Goal: Information Seeking & Learning: Check status

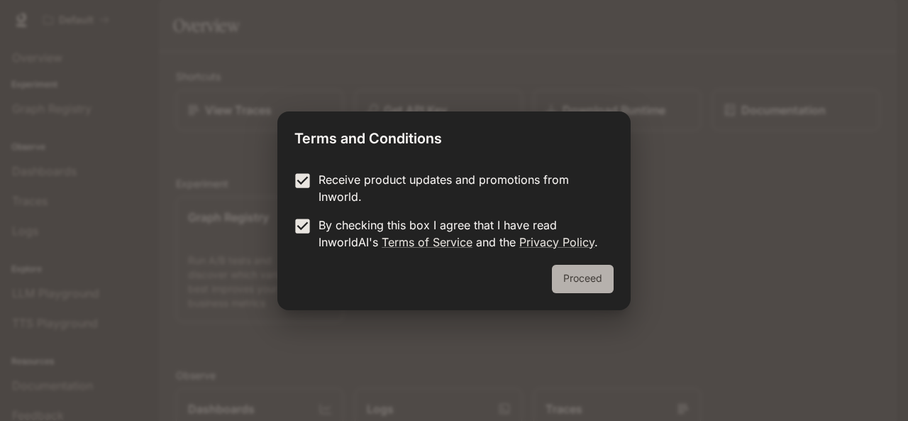
click at [592, 275] on button "Proceed" at bounding box center [583, 279] width 62 height 28
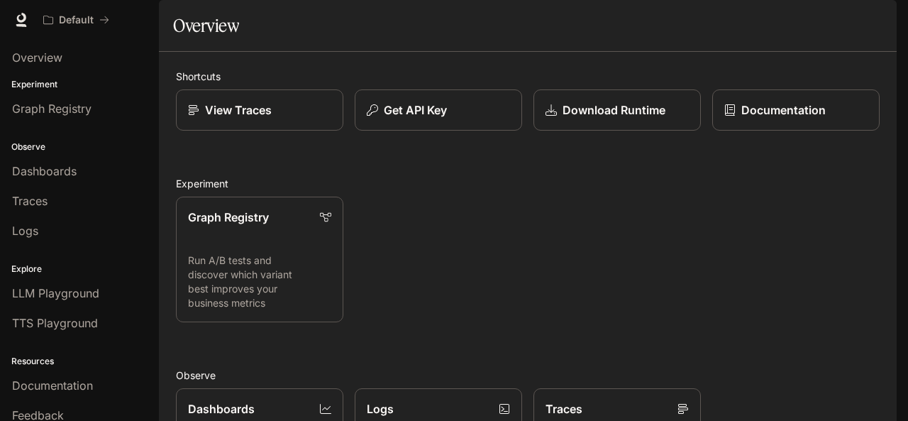
drag, startPoint x: 908, startPoint y: 117, endPoint x: 908, endPoint y: 192, distance: 75.2
click at [908, 192] on div "Skip to main content Default Documentation Documentation Portal Overview Experi…" at bounding box center [454, 210] width 908 height 421
drag, startPoint x: 889, startPoint y: 191, endPoint x: 896, endPoint y: 224, distance: 33.3
click at [891, 263] on div "Shortcuts View Traces Get API Key Download Runtime Documentation Experiment Gra…" at bounding box center [528, 387] width 738 height 671
click at [873, 24] on button "button" at bounding box center [877, 20] width 28 height 28
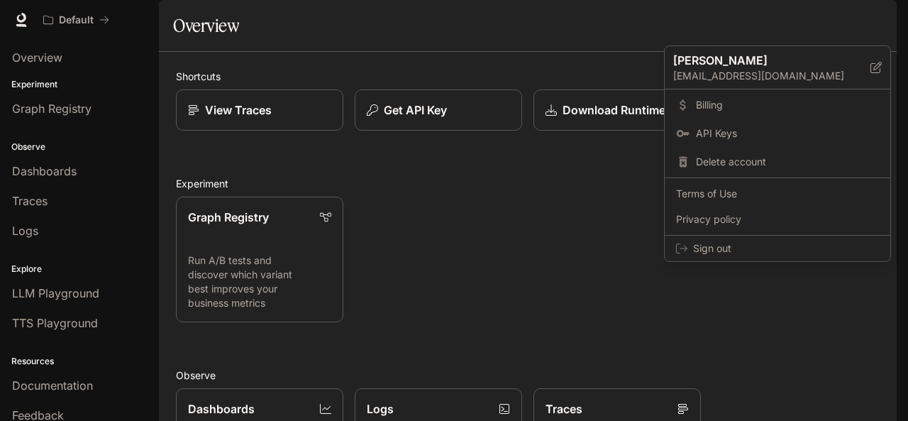
click at [874, 21] on div at bounding box center [454, 210] width 908 height 421
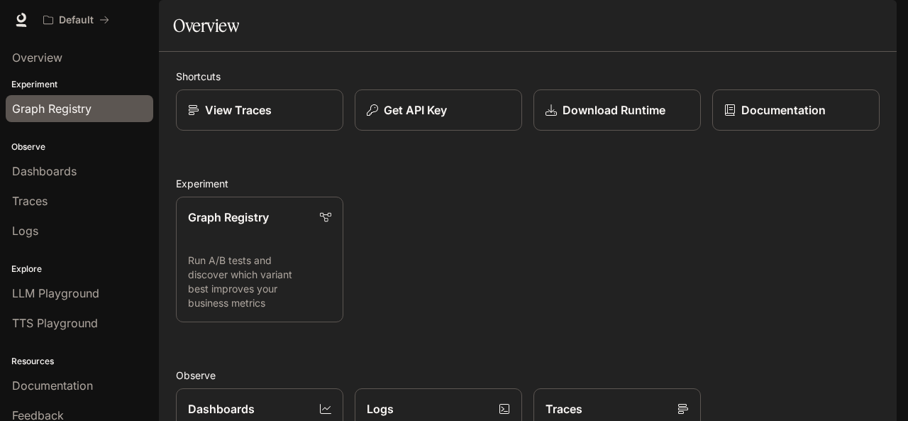
click at [91, 106] on span "Graph Registry" at bounding box center [51, 108] width 79 height 17
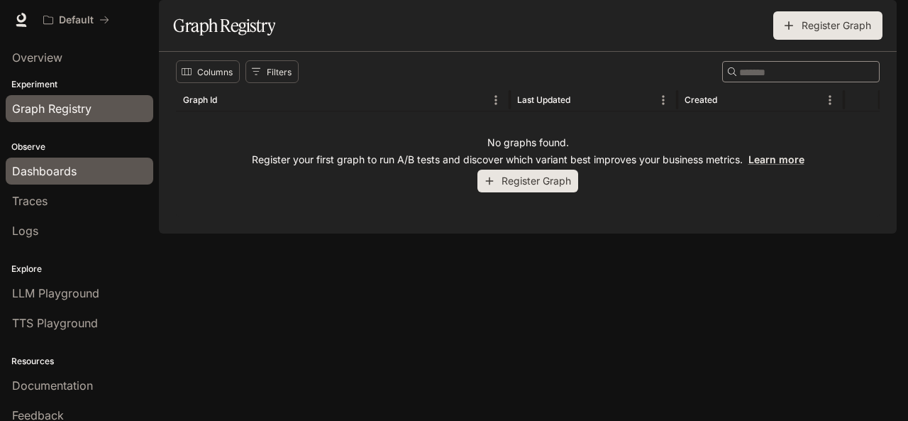
click at [85, 175] on div "Dashboards" at bounding box center [79, 171] width 135 height 17
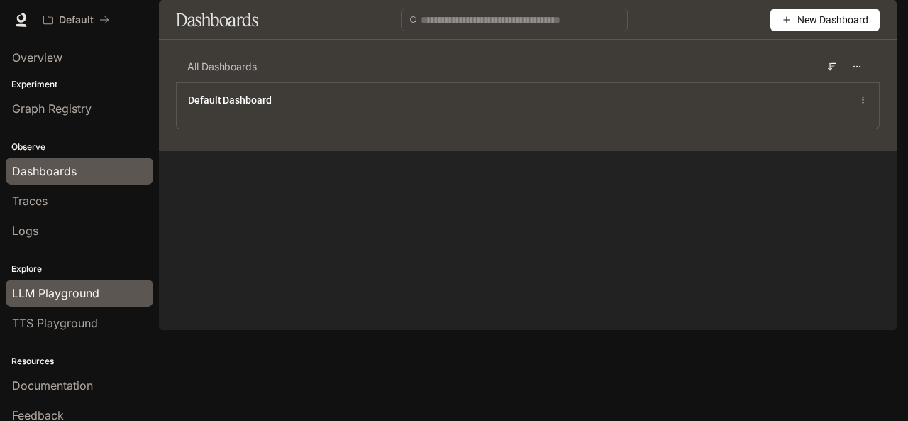
click at [80, 286] on span "LLM Playground" at bounding box center [55, 293] width 87 height 17
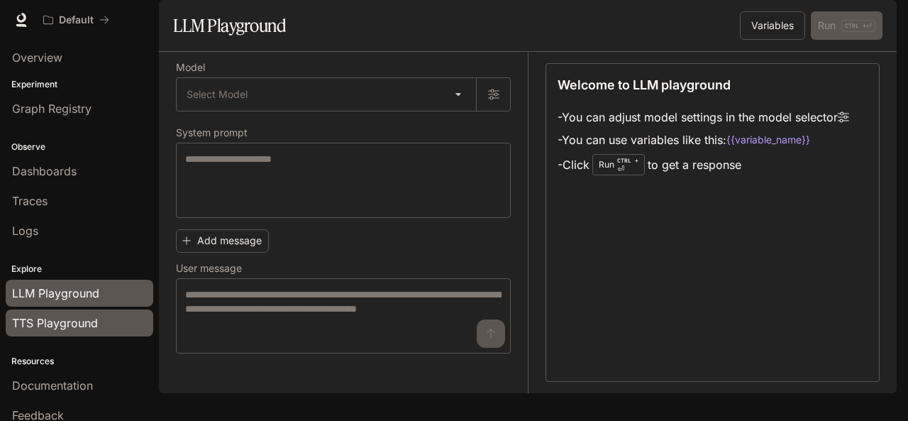
click at [106, 321] on div "TTS Playground" at bounding box center [79, 322] width 135 height 17
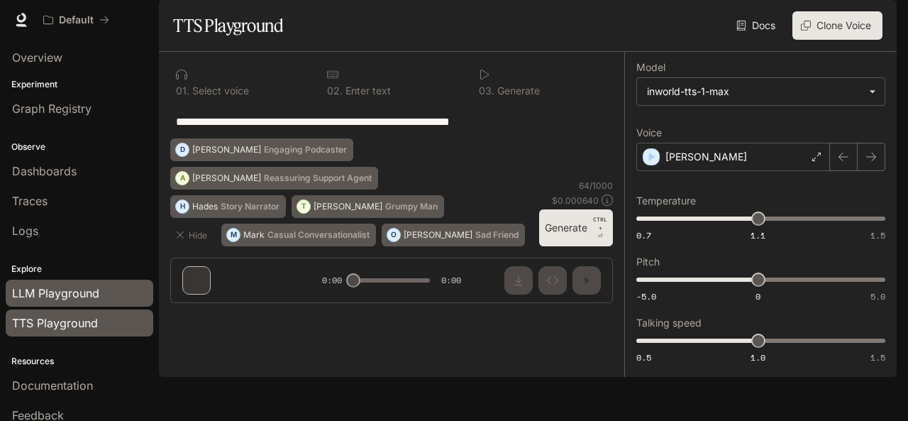
click at [92, 299] on link "LLM Playground" at bounding box center [80, 293] width 148 height 27
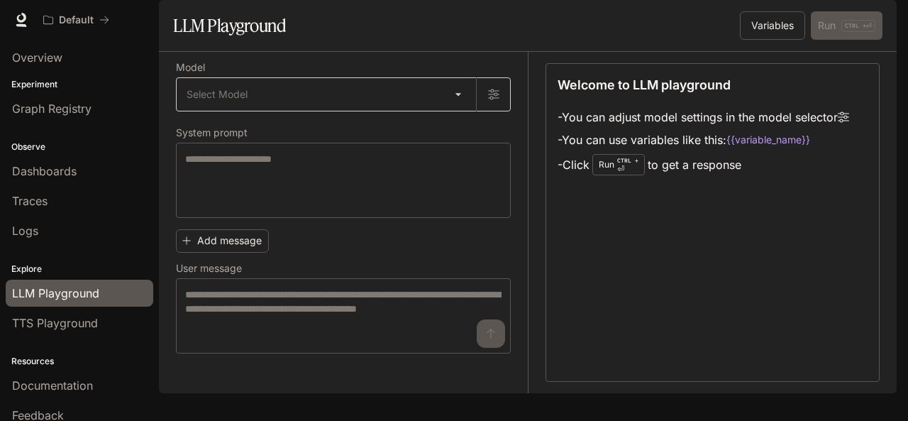
click at [412, 144] on body "Skip to main content Default Documentation Documentation Portal Overview Experi…" at bounding box center [454, 210] width 908 height 421
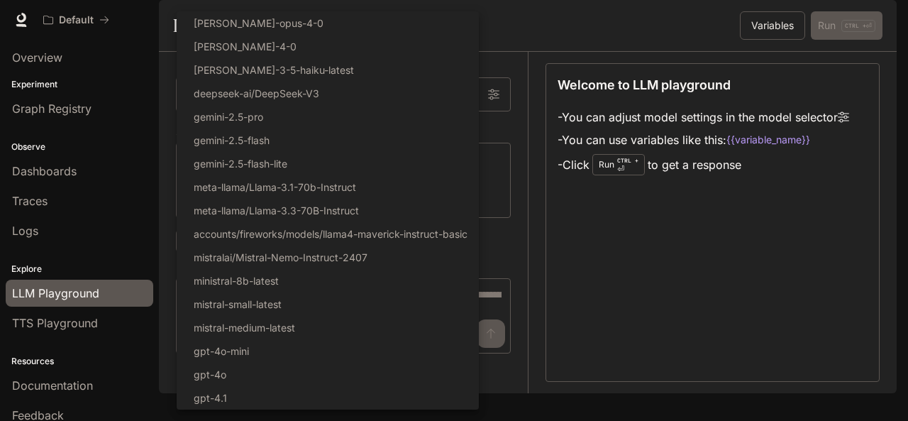
click at [586, 249] on div at bounding box center [454, 210] width 908 height 421
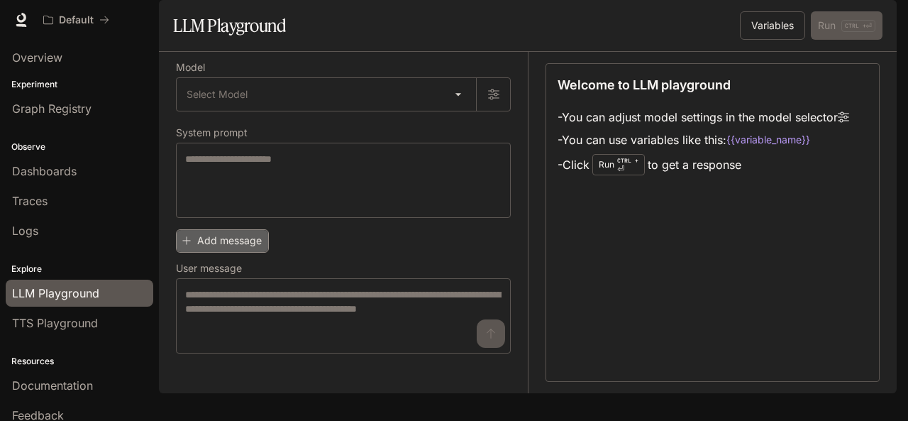
click at [253, 253] on button "Add message" at bounding box center [222, 240] width 93 height 23
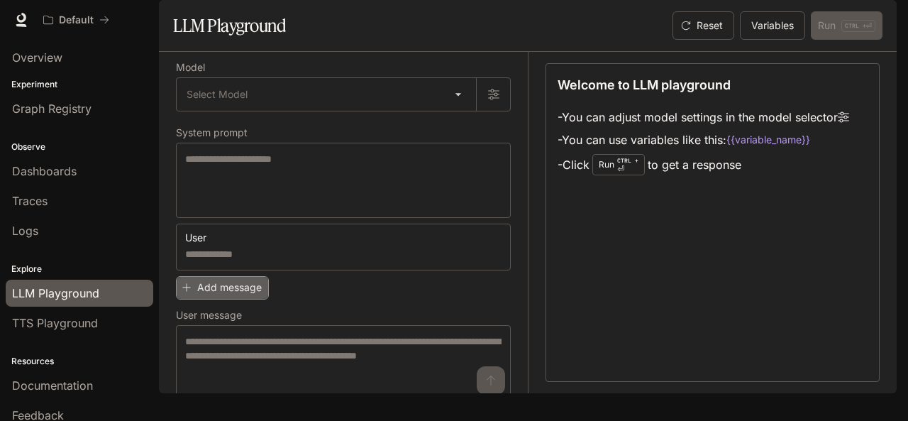
click at [253, 299] on button "Add message" at bounding box center [222, 287] width 93 height 23
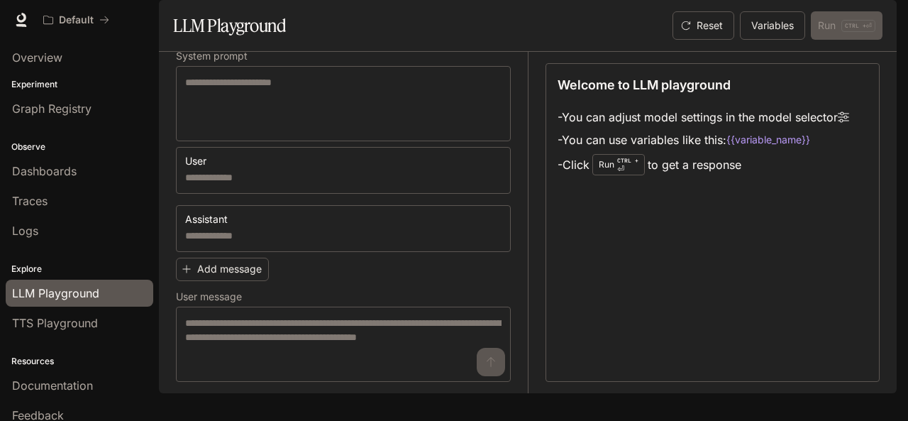
scroll to position [95, 0]
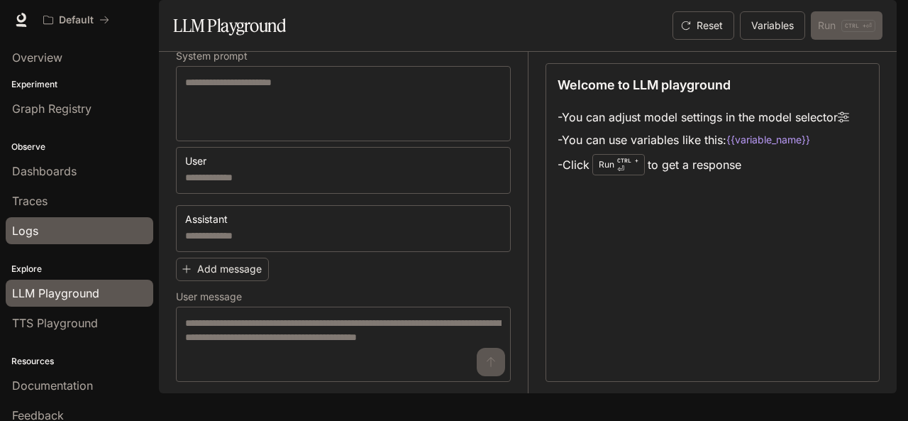
click at [83, 231] on div "Logs" at bounding box center [79, 230] width 135 height 17
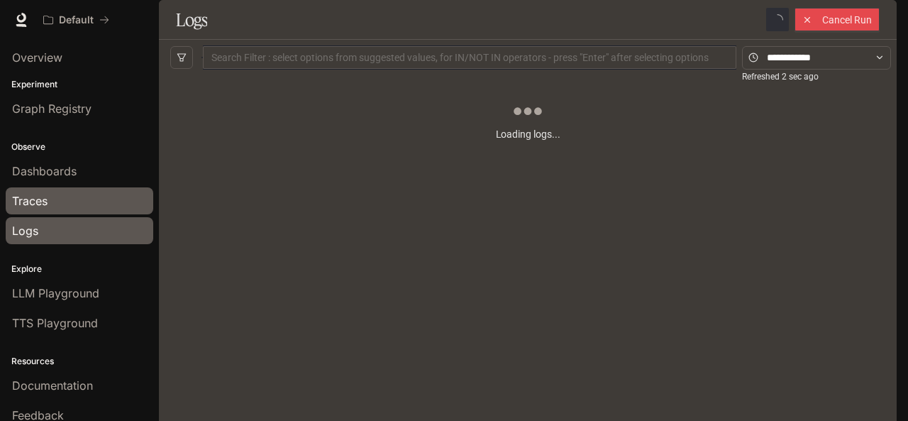
click at [74, 199] on div "Traces" at bounding box center [79, 200] width 135 height 17
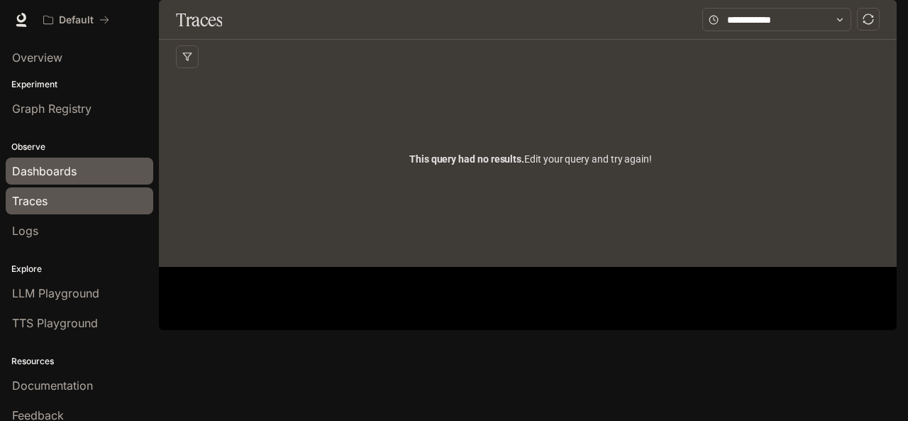
click at [70, 174] on span "Dashboards" at bounding box center [44, 171] width 65 height 17
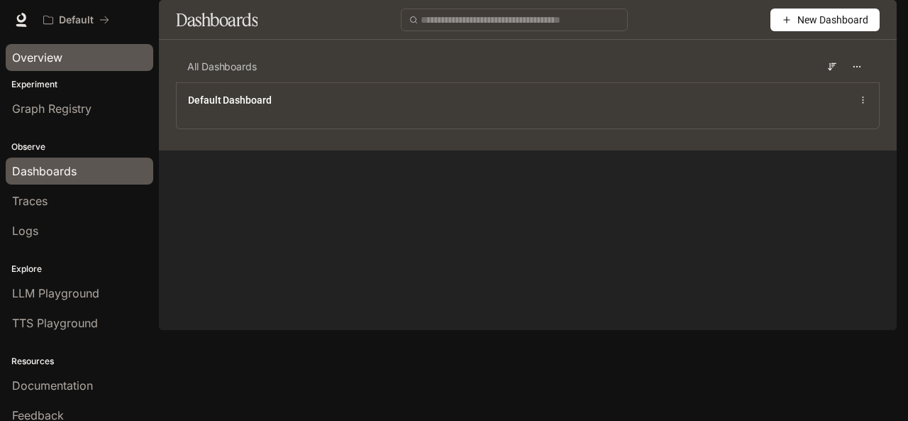
click at [79, 56] on div "Overview" at bounding box center [79, 57] width 135 height 17
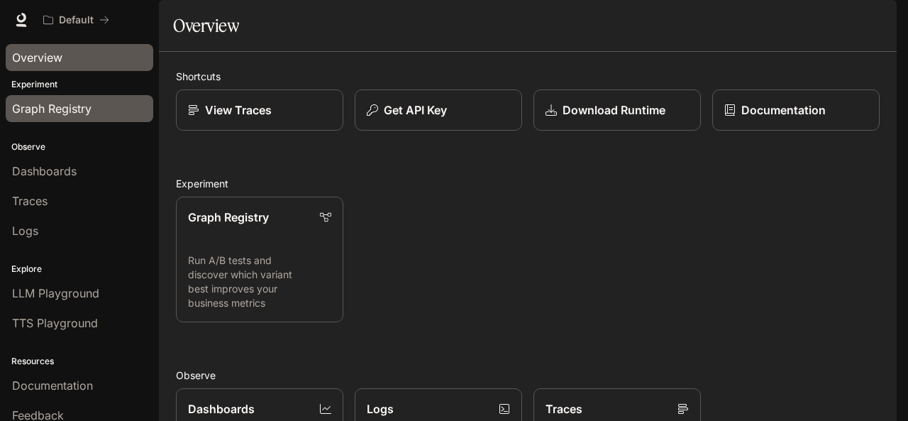
click at [92, 102] on div "Graph Registry" at bounding box center [79, 108] width 135 height 17
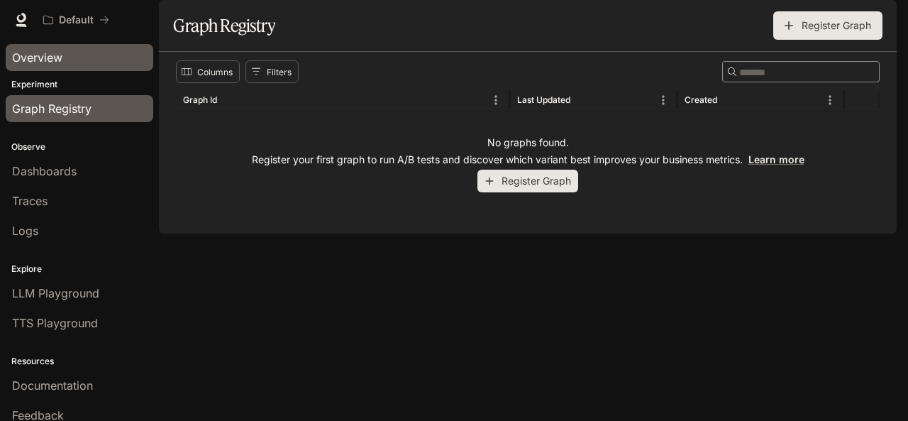
click at [92, 68] on link "Overview" at bounding box center [80, 57] width 148 height 27
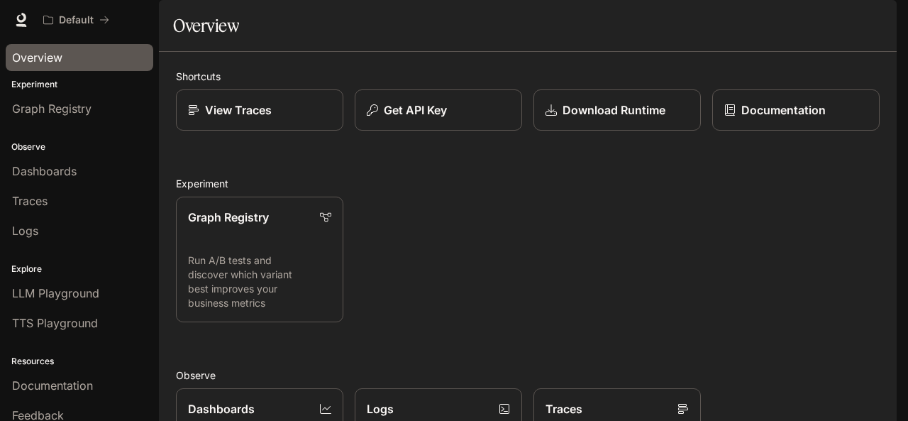
click at [243, 174] on div "Shortcuts View Traces Get API Key Download Runtime Documentation Experiment Gra…" at bounding box center [528, 387] width 704 height 637
click at [245, 131] on link "View Traces" at bounding box center [259, 110] width 169 height 42
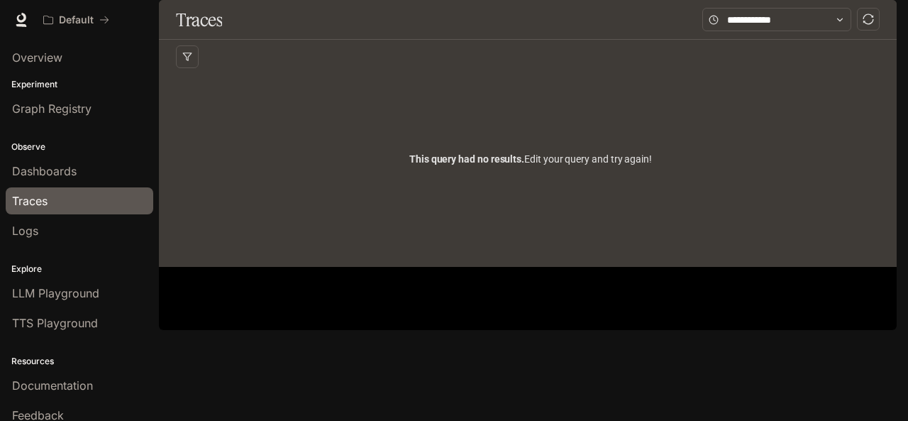
click at [236, 127] on div "This query had no results. Edit your query and try again!" at bounding box center [531, 159] width 710 height 170
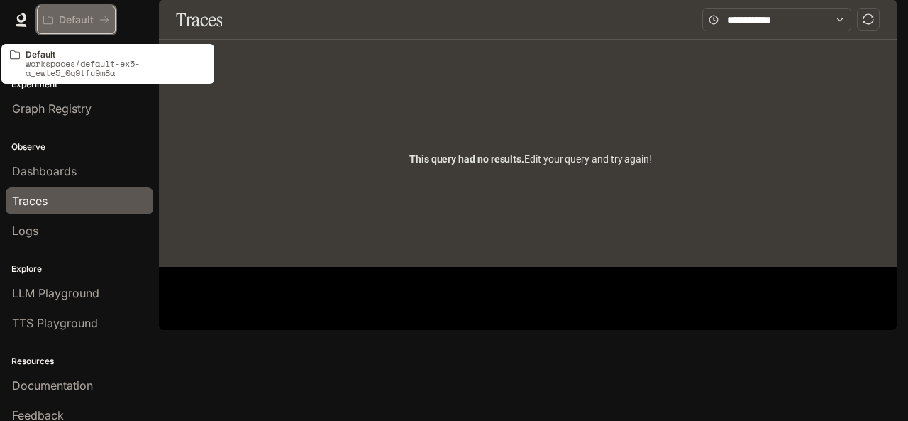
click at [96, 16] on div "Default" at bounding box center [71, 20] width 56 height 12
